Goal: Transaction & Acquisition: Purchase product/service

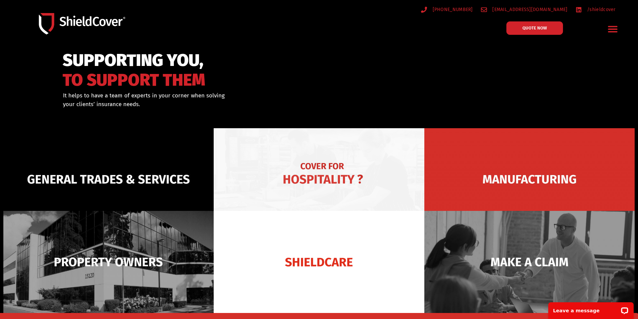
click at [311, 169] on img at bounding box center [319, 179] width 210 height 102
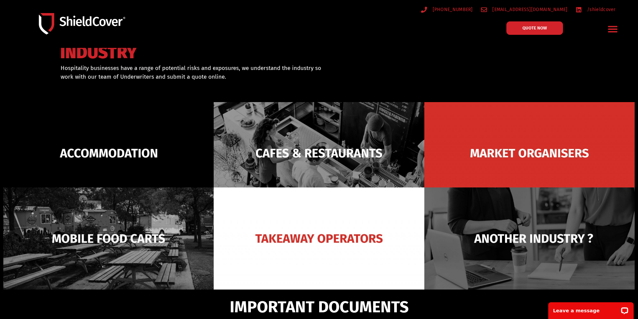
scroll to position [67, 0]
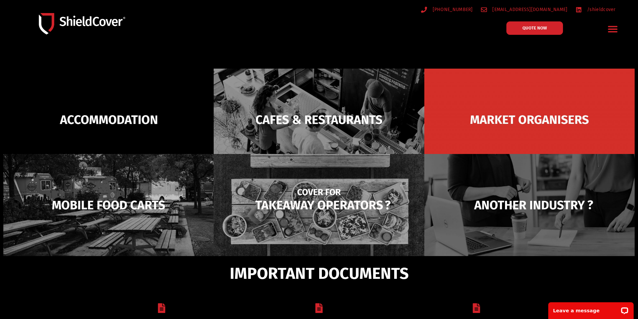
click at [294, 206] on img at bounding box center [319, 205] width 210 height 102
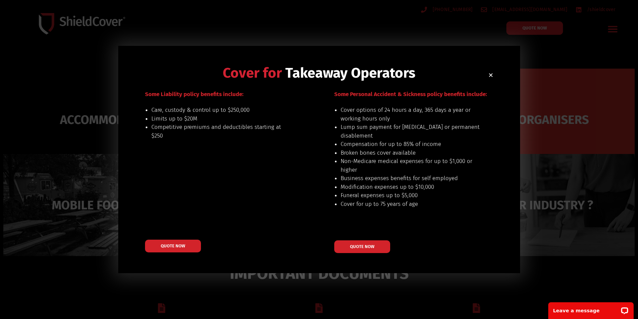
scroll to position [33, 0]
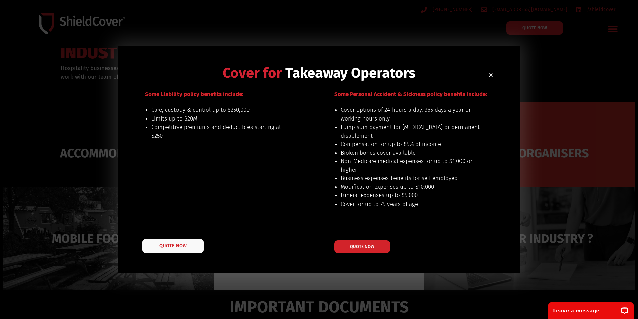
click at [168, 246] on span "QUOTE NOW" at bounding box center [172, 245] width 27 height 5
